Goal: Task Accomplishment & Management: Manage account settings

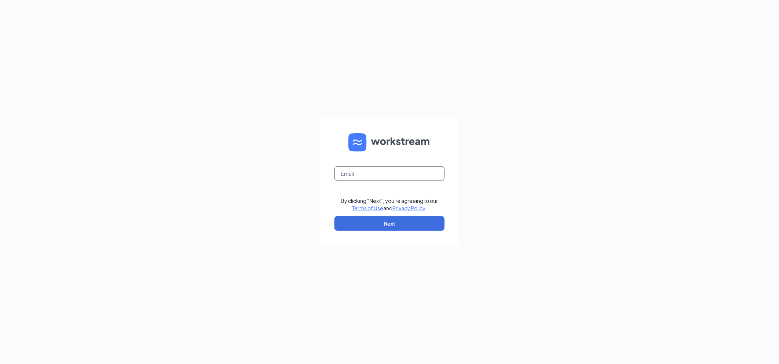
click at [345, 170] on input "text" at bounding box center [389, 173] width 110 height 15
type input "Mcopley@thepickleteam.com"
click at [361, 223] on button "Next" at bounding box center [389, 223] width 110 height 15
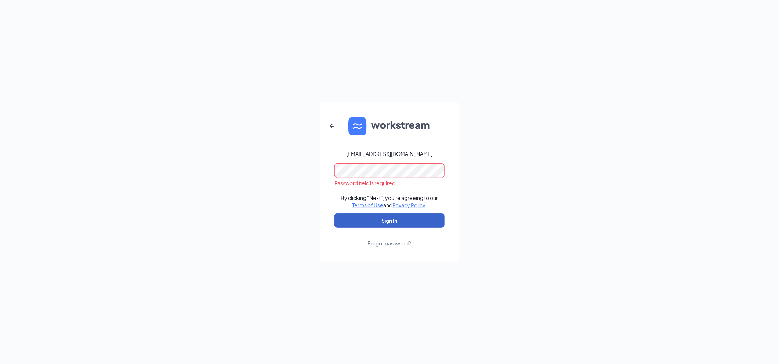
click at [381, 217] on button "Sign In" at bounding box center [389, 220] width 110 height 15
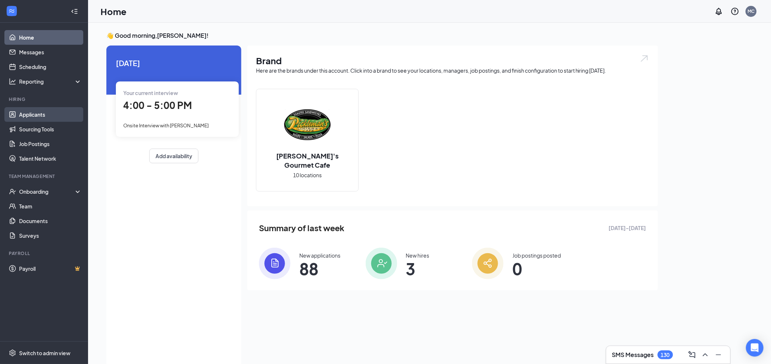
click at [40, 118] on link "Applicants" at bounding box center [50, 114] width 63 height 15
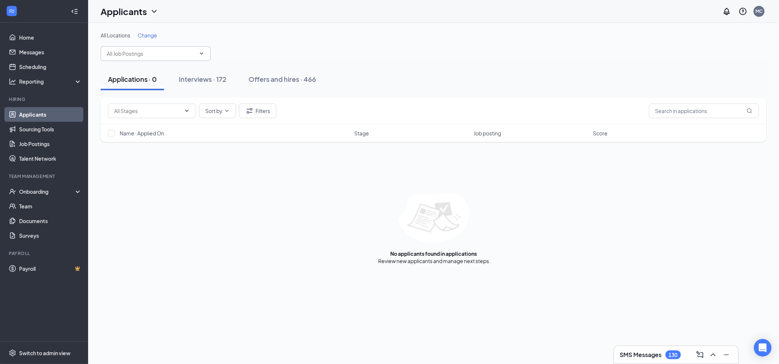
click at [187, 54] on input "text" at bounding box center [151, 54] width 89 height 8
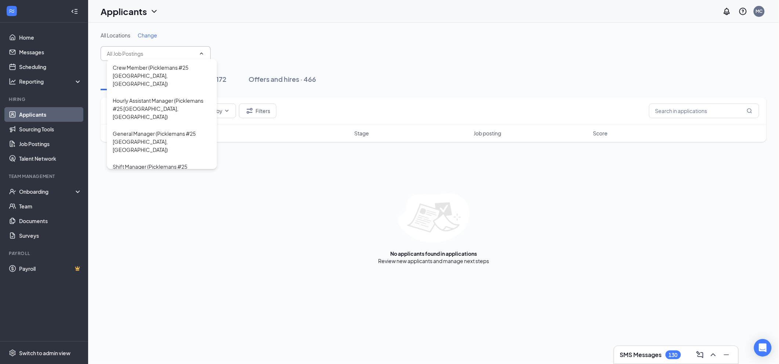
click at [156, 38] on span "Change" at bounding box center [147, 35] width 19 height 7
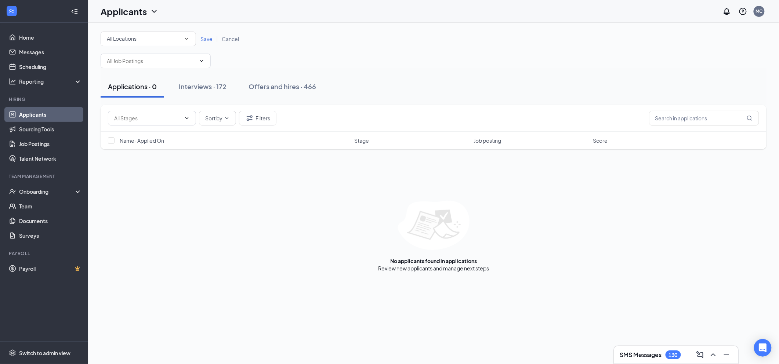
click at [186, 37] on icon "SmallChevronDown" at bounding box center [186, 39] width 7 height 7
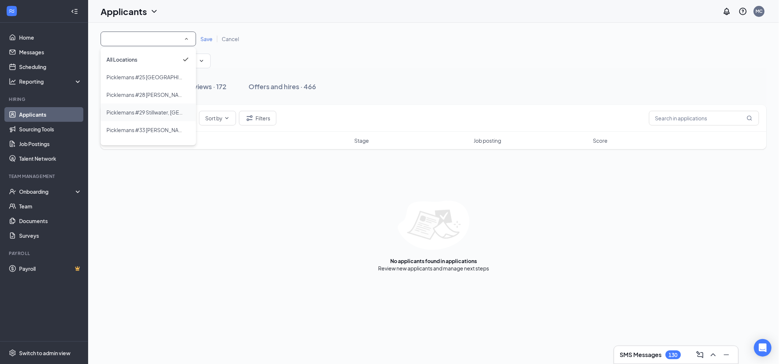
click at [149, 110] on span "Picklemans #29 Stillwater, [GEOGRAPHIC_DATA]" at bounding box center [164, 112] width 117 height 7
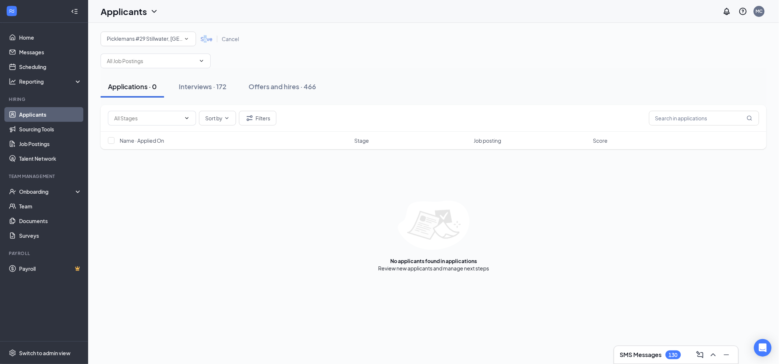
click at [206, 40] on span "Save" at bounding box center [206, 39] width 12 height 7
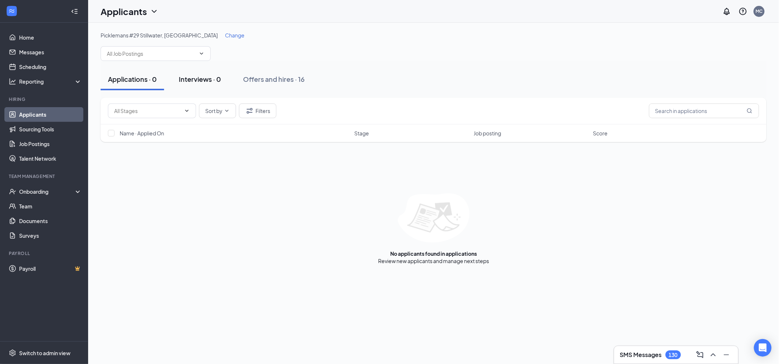
click at [197, 79] on div "Interviews · 0" at bounding box center [200, 79] width 42 height 9
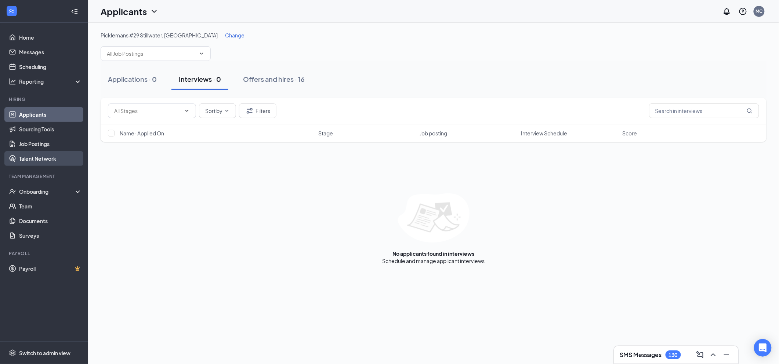
click at [33, 157] on link "Talent Network" at bounding box center [50, 158] width 63 height 15
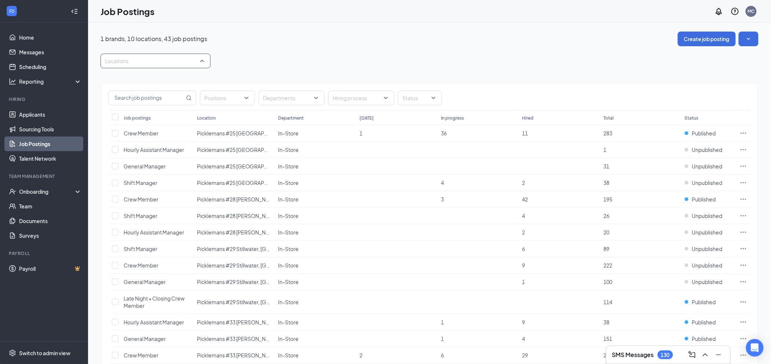
click at [201, 59] on div at bounding box center [151, 61] width 99 height 12
click at [112, 130] on div at bounding box center [109, 131] width 7 height 7
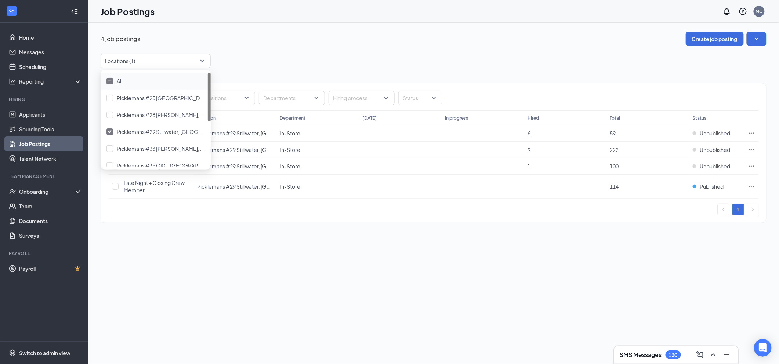
click at [275, 49] on div "4 job postings Create job posting Locations (1) Positions Departments Hiring pr…" at bounding box center [434, 131] width 666 height 199
click at [711, 153] on span "Unpublished" at bounding box center [715, 149] width 30 height 7
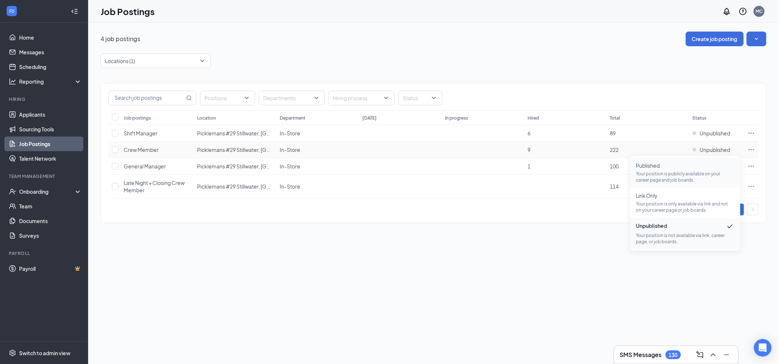
click at [651, 174] on p "Your position is publicly available on your career page and job boards." at bounding box center [685, 177] width 98 height 12
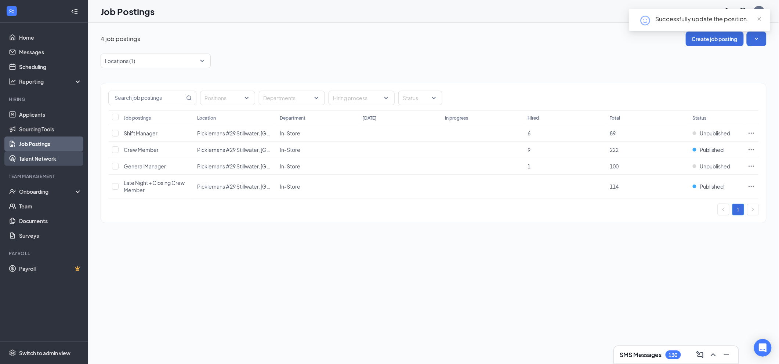
click at [49, 162] on link "Talent Network" at bounding box center [50, 158] width 63 height 15
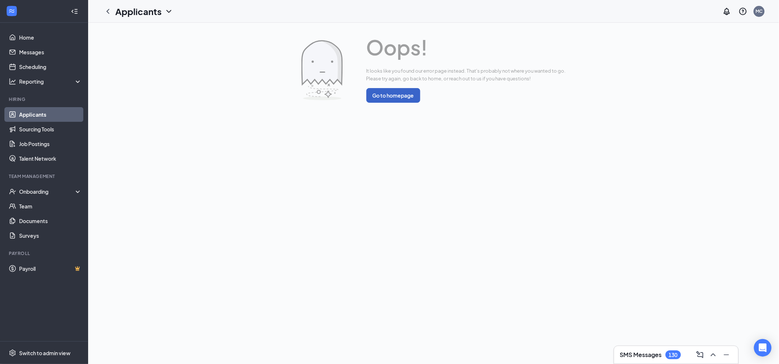
click at [383, 96] on button "Go to homepage" at bounding box center [393, 95] width 54 height 15
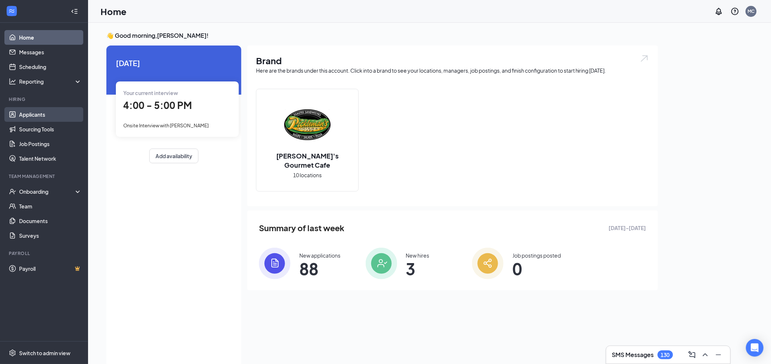
click at [32, 114] on link "Applicants" at bounding box center [50, 114] width 63 height 15
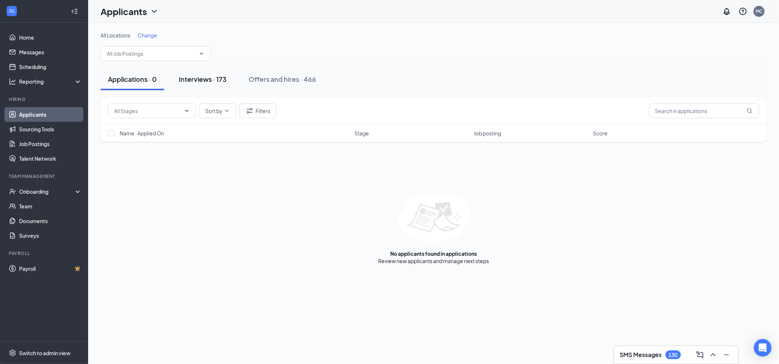
click at [196, 79] on div "Interviews · 173" at bounding box center [203, 79] width 48 height 9
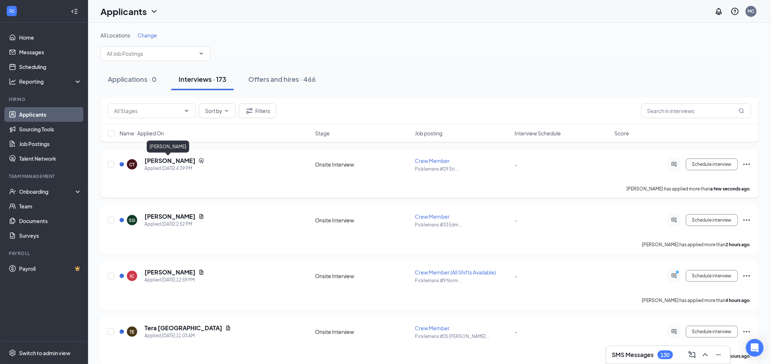
click at [179, 163] on h5 "[PERSON_NAME]" at bounding box center [170, 161] width 51 height 8
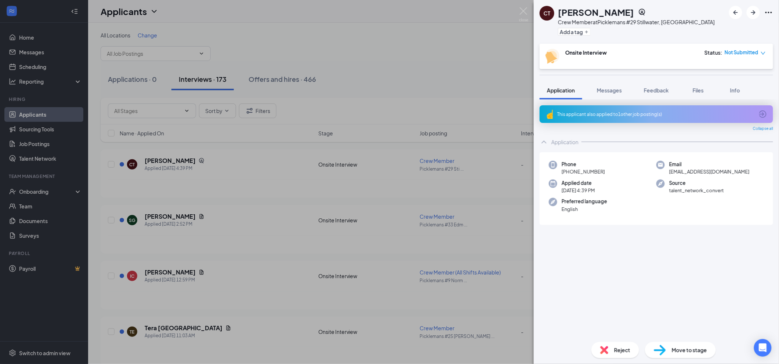
click at [608, 126] on div "Collapse all" at bounding box center [655, 129] width 233 height 6
click at [607, 120] on div "This applicant also applied to 1 other job posting(s)" at bounding box center [655, 114] width 233 height 18
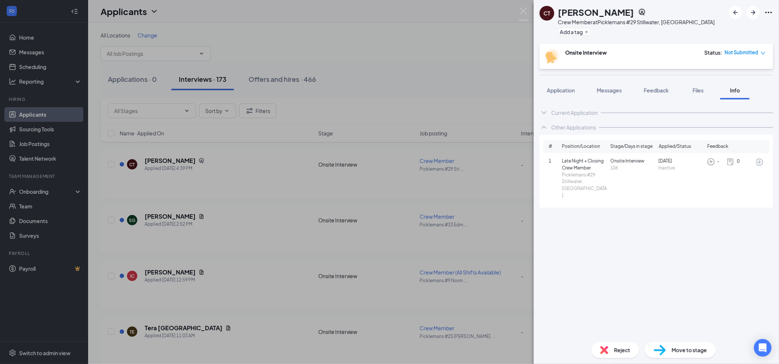
click at [605, 115] on div "Current Application" at bounding box center [655, 112] width 233 height 15
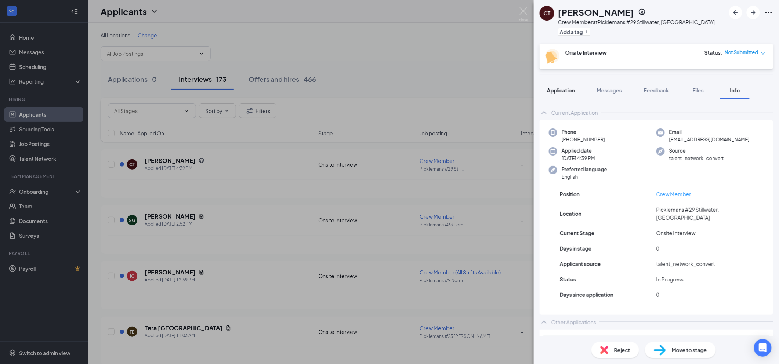
click at [563, 87] on span "Application" at bounding box center [561, 90] width 28 height 7
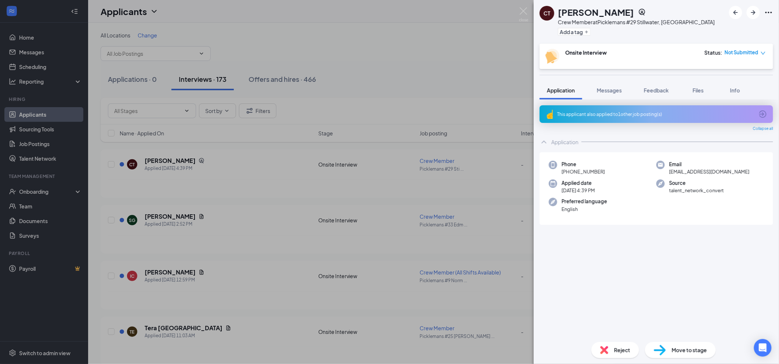
click at [582, 112] on div "This applicant also applied to 1 other job posting(s)" at bounding box center [655, 114] width 197 height 6
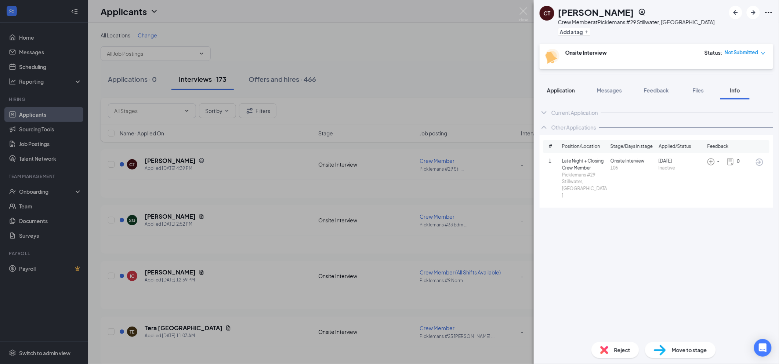
click at [556, 92] on span "Application" at bounding box center [561, 90] width 28 height 7
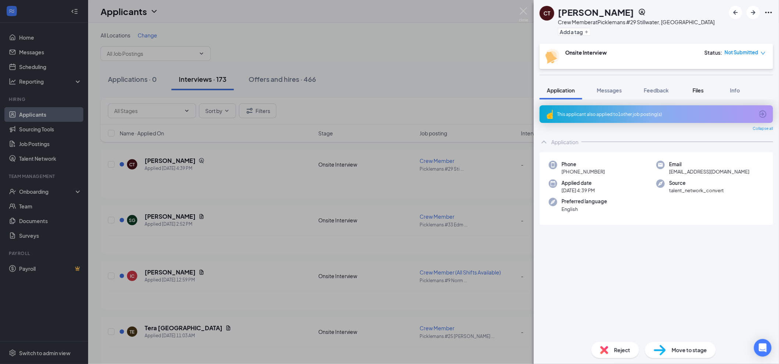
click at [696, 90] on span "Files" at bounding box center [698, 90] width 11 height 7
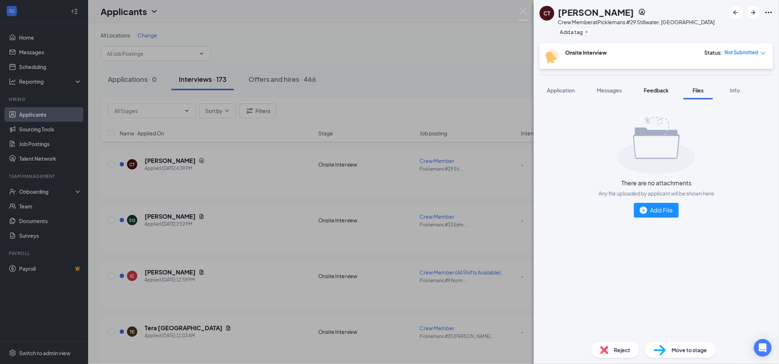
click at [656, 92] on span "Feedback" at bounding box center [656, 90] width 25 height 7
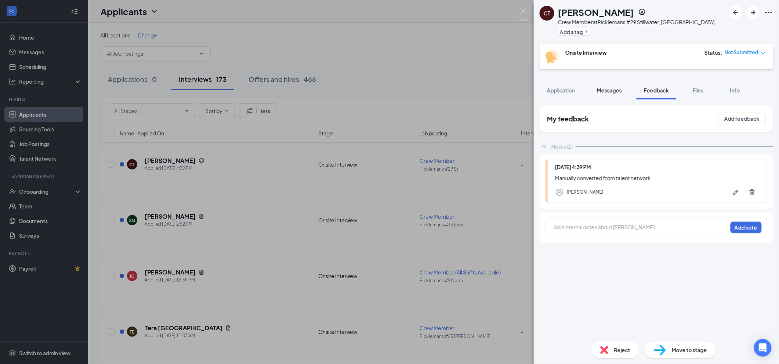
click at [615, 90] on span "Messages" at bounding box center [609, 90] width 25 height 7
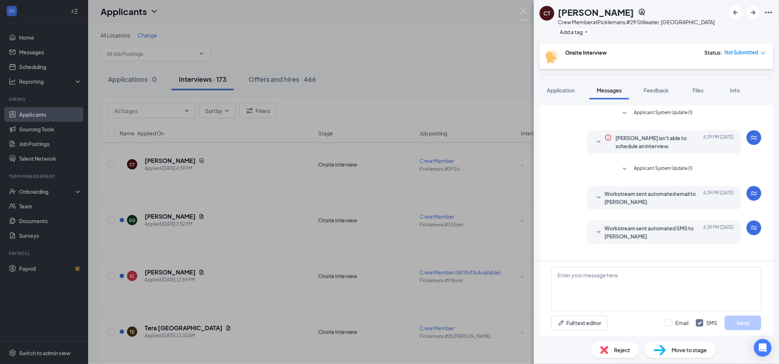
click at [414, 70] on div "CT [PERSON_NAME] Crew Member at Picklemans #29 Stillwater, [GEOGRAPHIC_DATA] Ad…" at bounding box center [389, 182] width 779 height 364
